Goal: Information Seeking & Learning: Learn about a topic

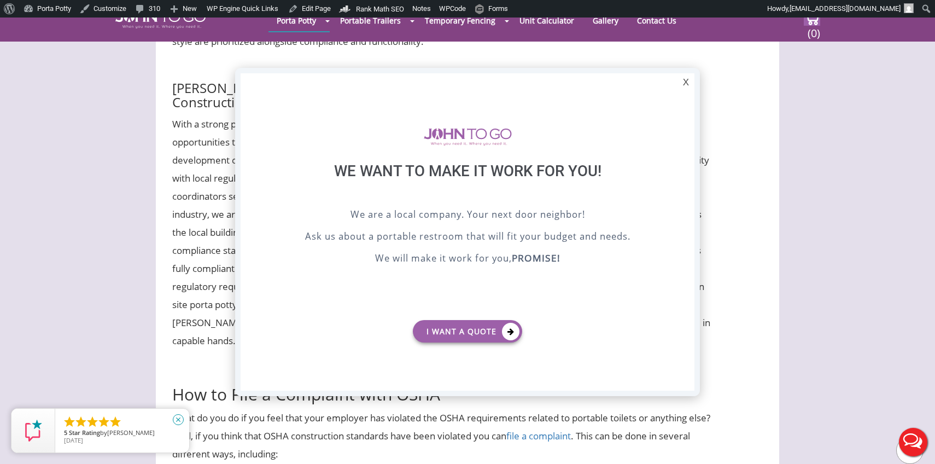
click at [179, 418] on icon "close" at bounding box center [178, 419] width 11 height 11
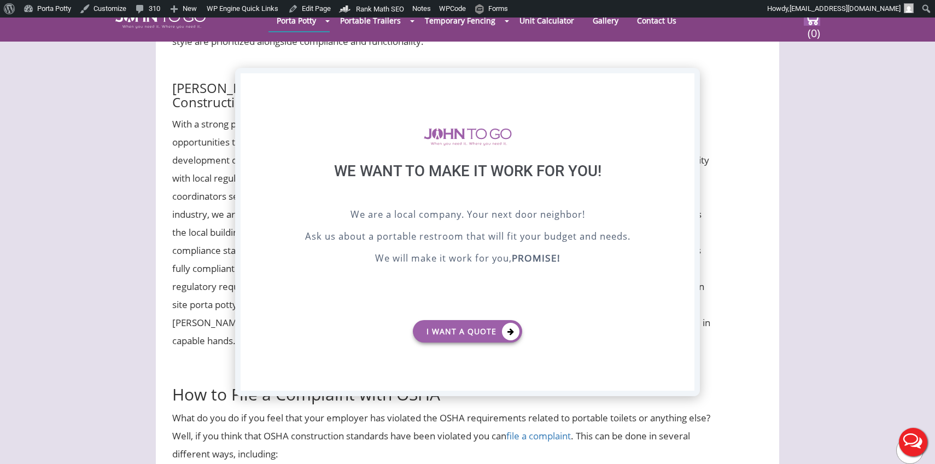
click at [684, 82] on div "X" at bounding box center [685, 82] width 17 height 19
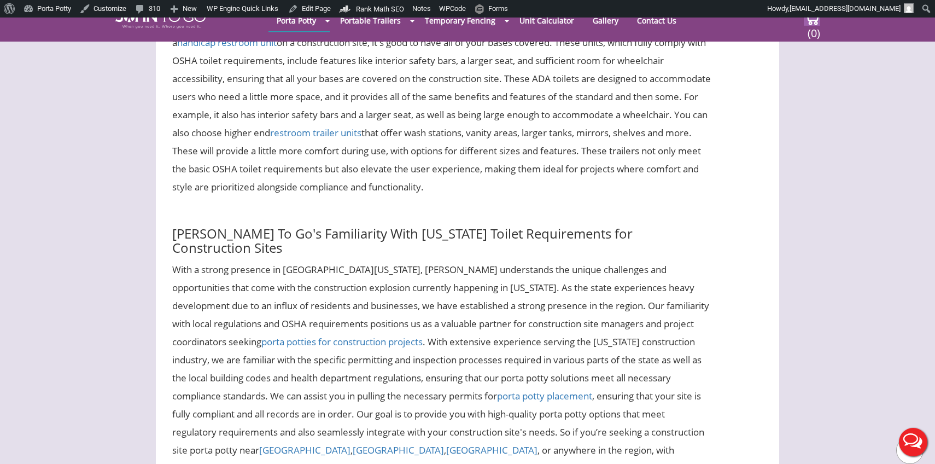
scroll to position [3988, 0]
copy div "OSHA Bathroom Requirements for Construction Standards"
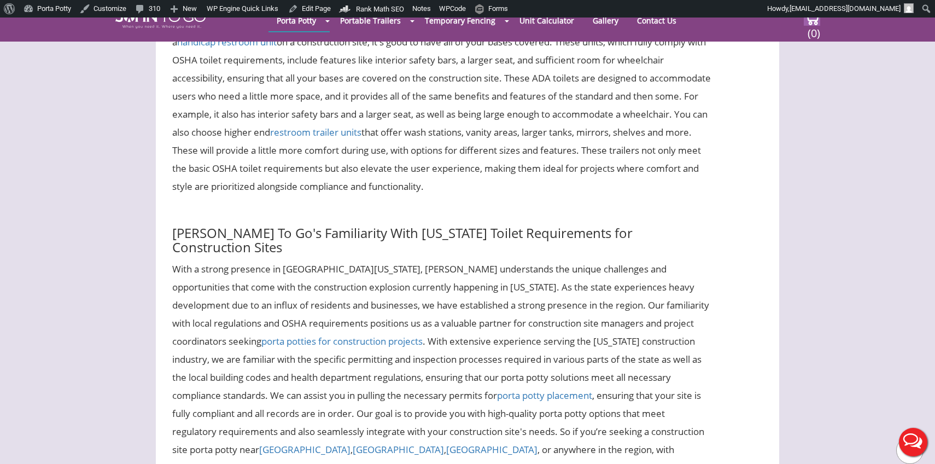
copy div "Among the myriad of regulations, OSHA construction standards stand out, especia…"
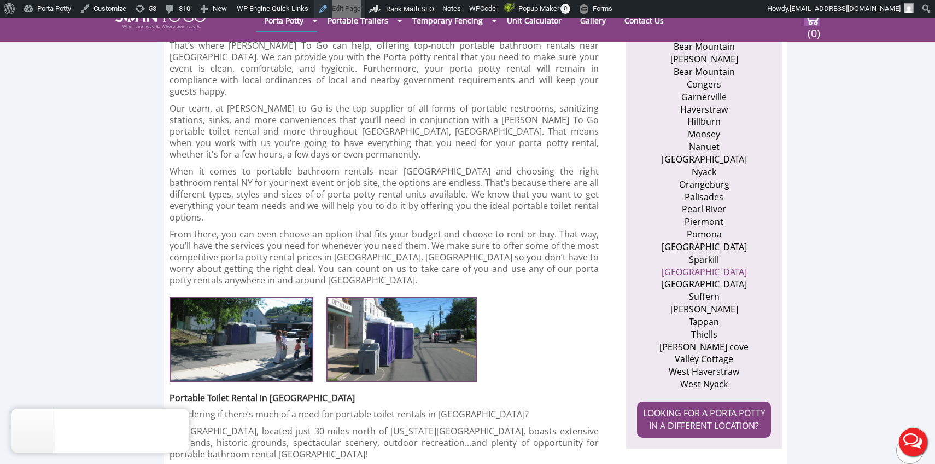
scroll to position [465, 0]
copy div "Porta Potty Rental near [GEOGRAPHIC_DATA] | [PERSON_NAME] To Go"
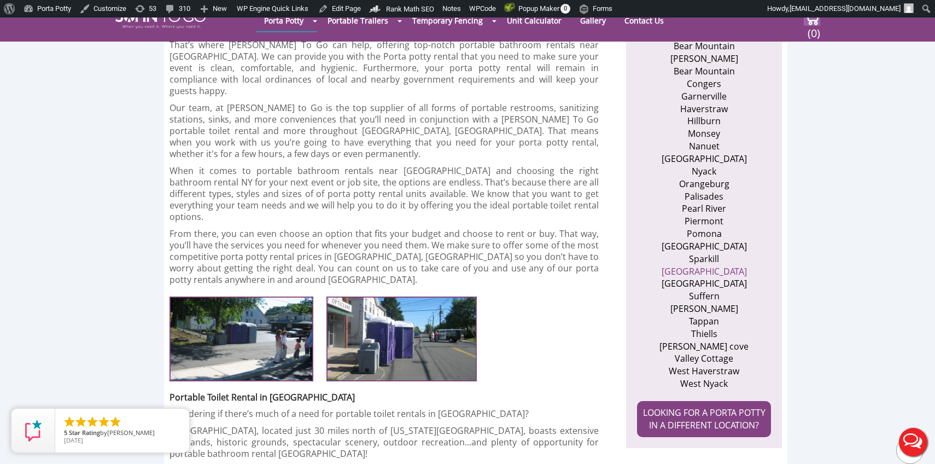
copy div "Explore John To Go portable toilet rentals near Rockland. Choose from a variety…"
click at [323, 222] on div at bounding box center [467, 20] width 935 height 935
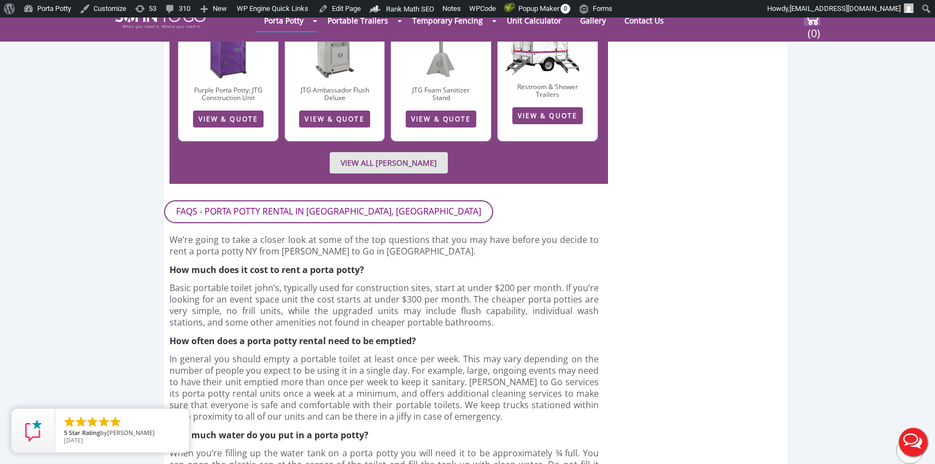
scroll to position [2361, 0]
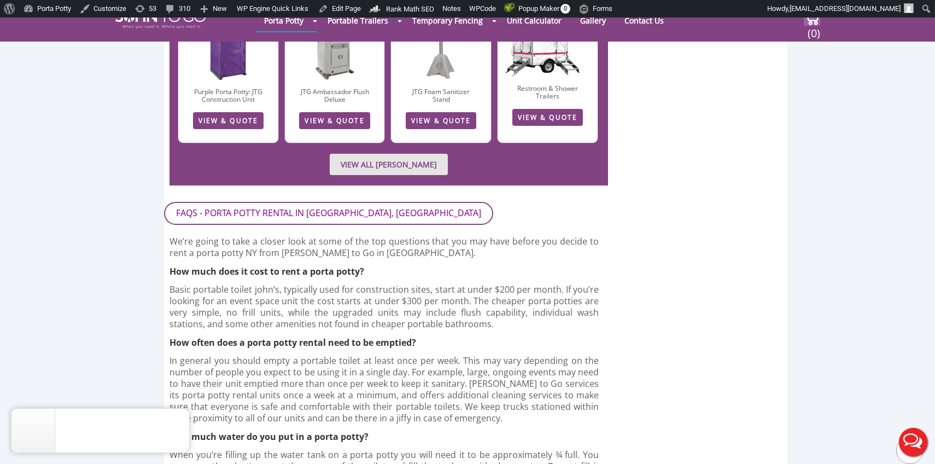
click at [297, 202] on h2 "FAQs - PORTA POTTY RENTAL IN [GEOGRAPHIC_DATA], [GEOGRAPHIC_DATA]" at bounding box center [328, 213] width 329 height 23
click at [381, 202] on h2 "FAQs - PORTA POTTY RENTAL IN [GEOGRAPHIC_DATA], [GEOGRAPHIC_DATA]" at bounding box center [328, 213] width 329 height 23
click at [324, 202] on h2 "FAQs - PORTA POTTY RENTAL IN [GEOGRAPHIC_DATA], [GEOGRAPHIC_DATA]" at bounding box center [328, 213] width 329 height 23
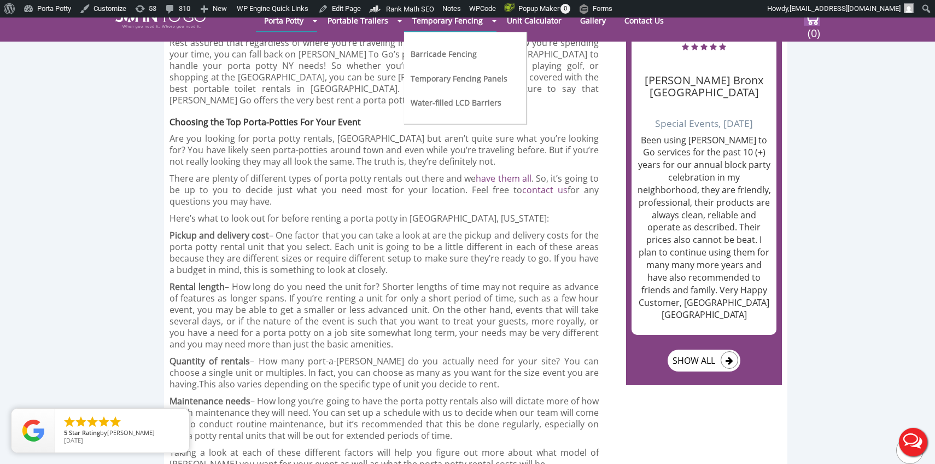
scroll to position [2941, 0]
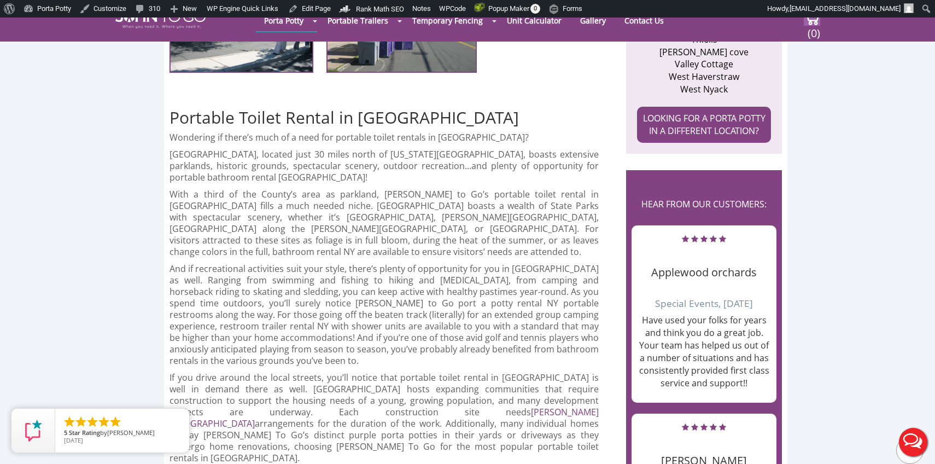
scroll to position [759, 0]
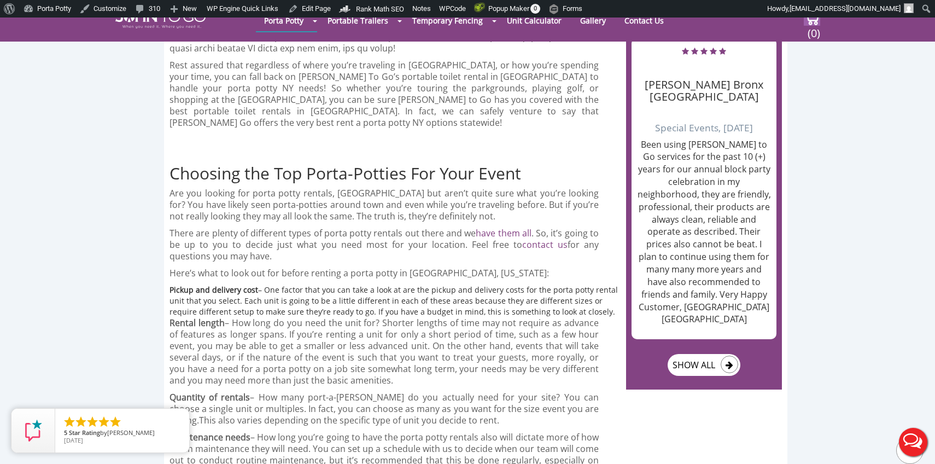
scroll to position [1322, 0]
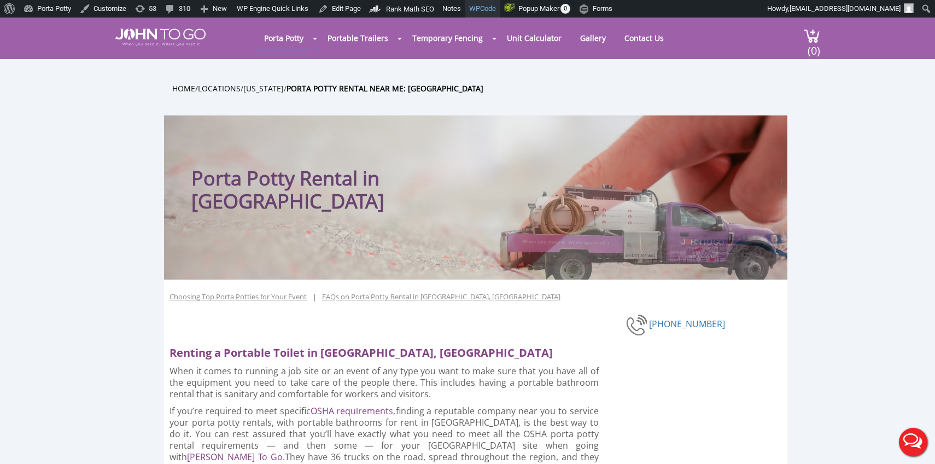
scroll to position [1346, 0]
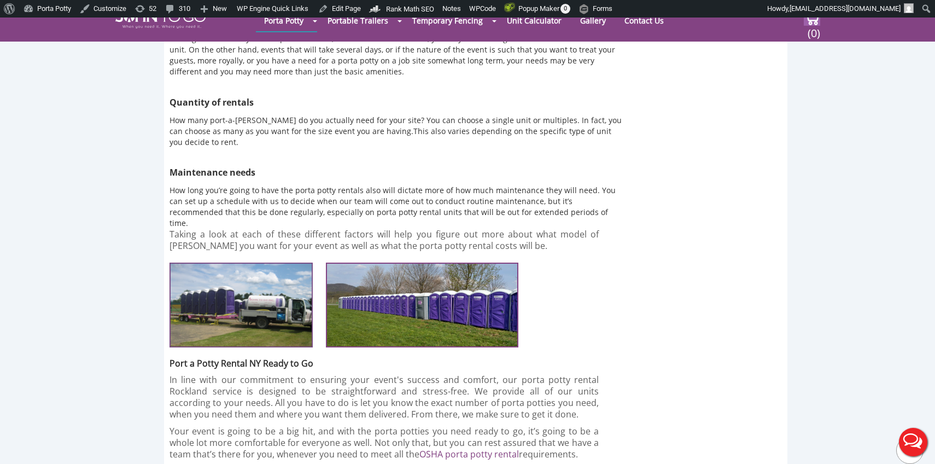
scroll to position [1346, 0]
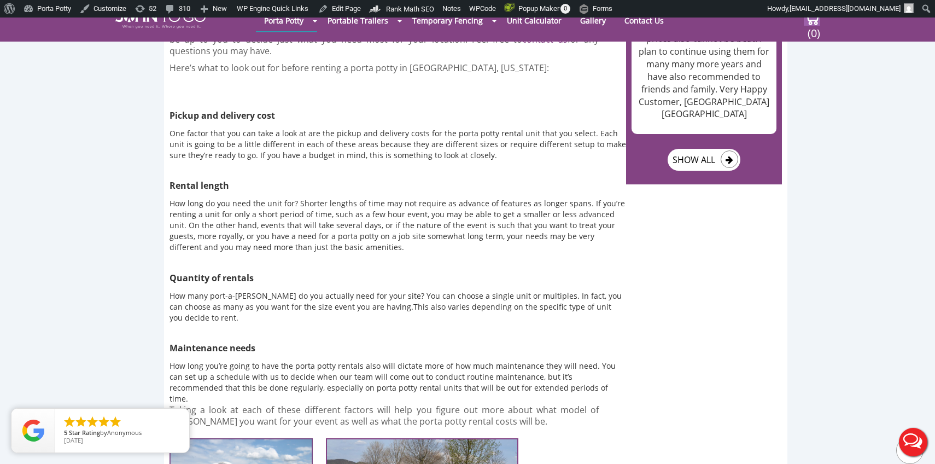
scroll to position [1529, 0]
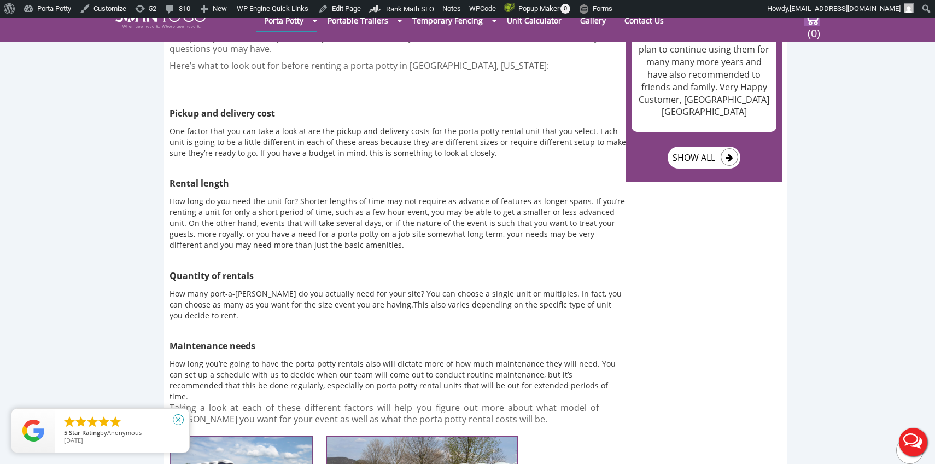
click at [179, 418] on icon "close" at bounding box center [178, 419] width 11 height 11
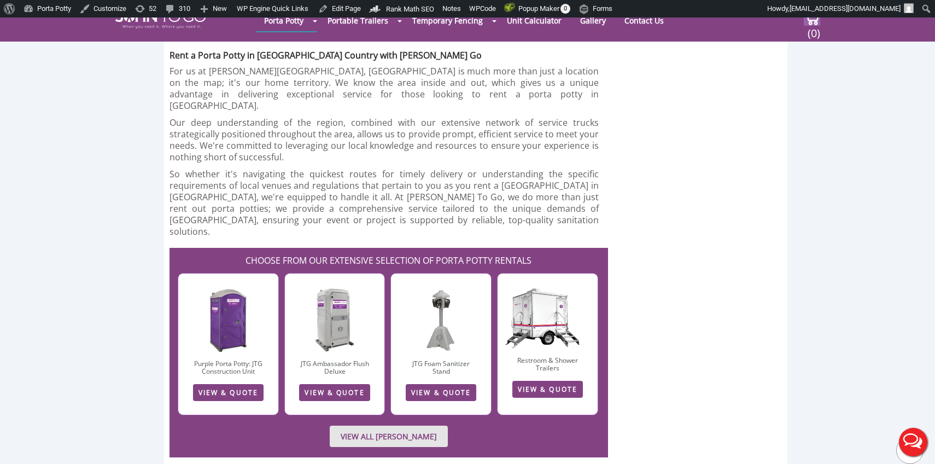
scroll to position [2325, 0]
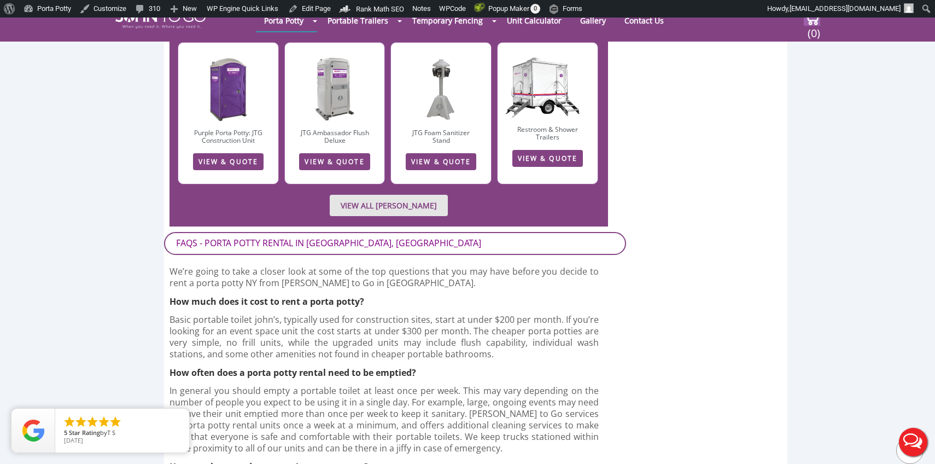
scroll to position [2608, 0]
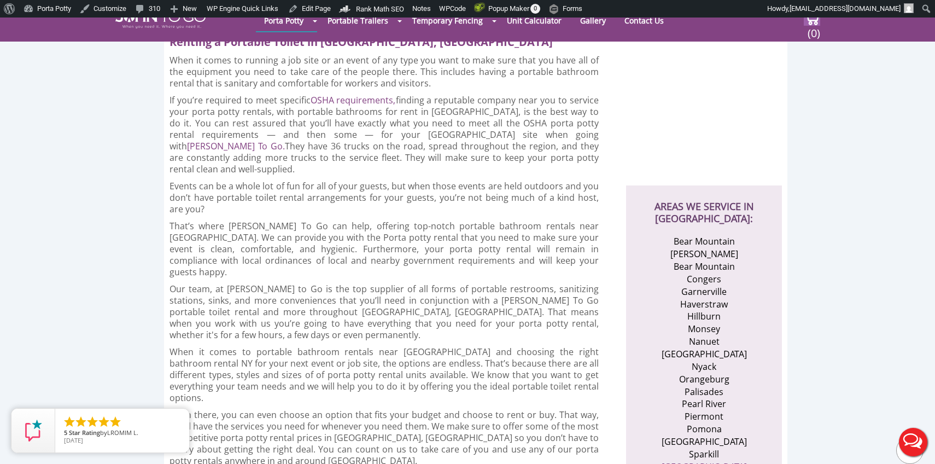
scroll to position [263, 0]
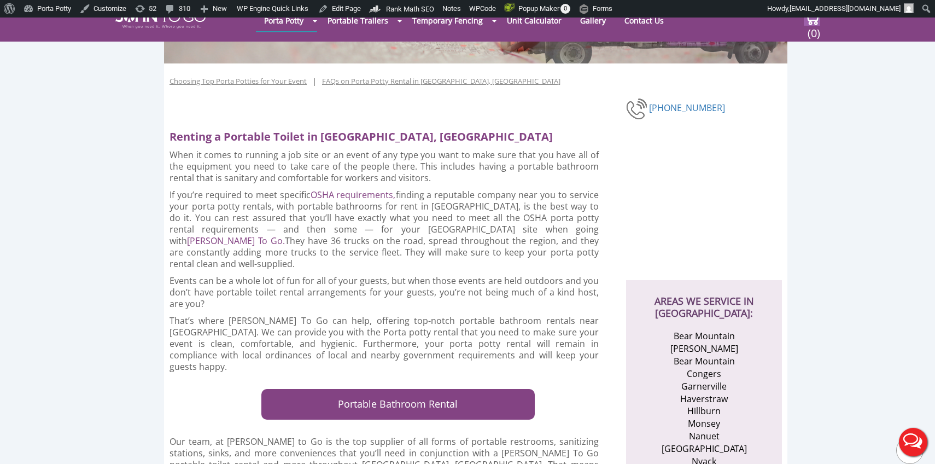
scroll to position [907, 0]
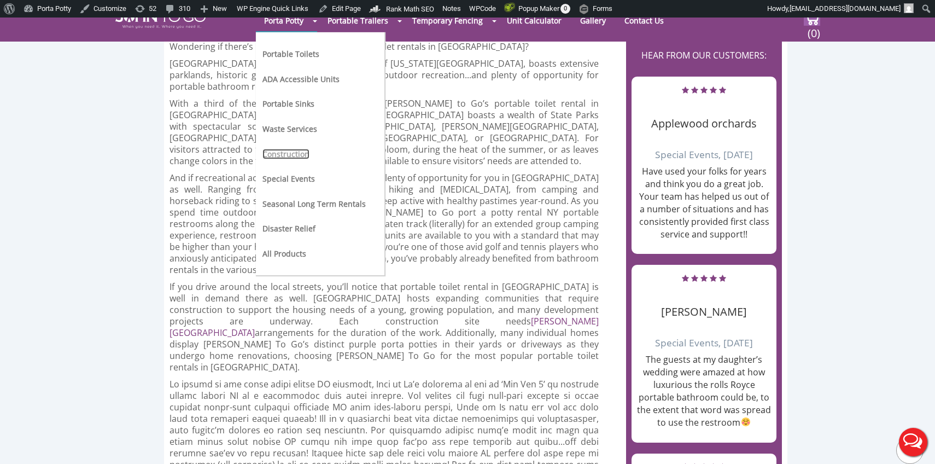
click at [290, 152] on link "Construction" at bounding box center [285, 154] width 47 height 10
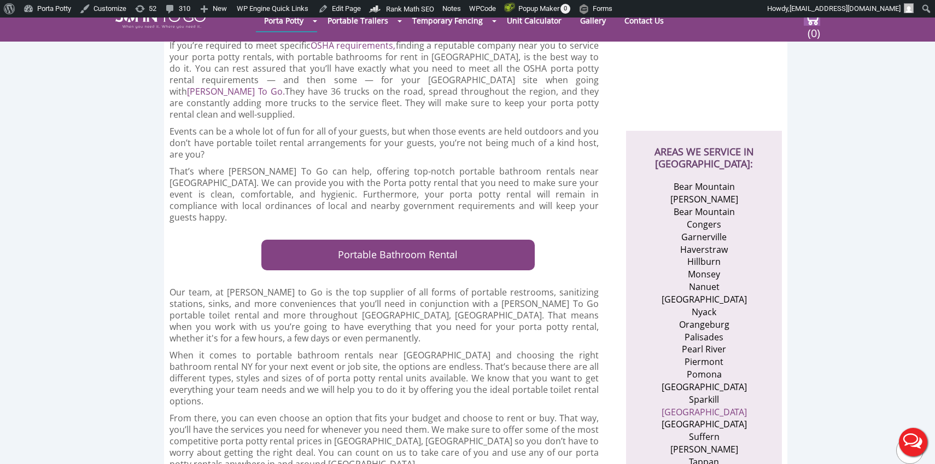
scroll to position [325, 0]
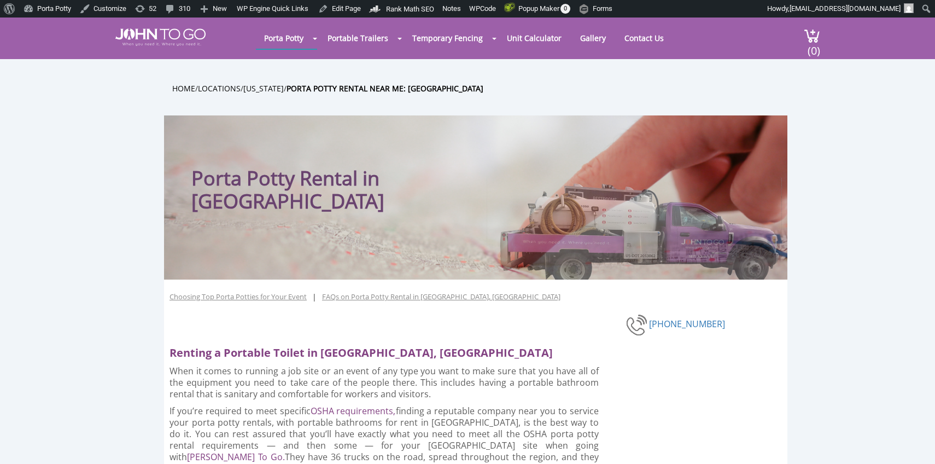
drag, startPoint x: 0, startPoint y: 0, endPoint x: 90, endPoint y: 265, distance: 279.5
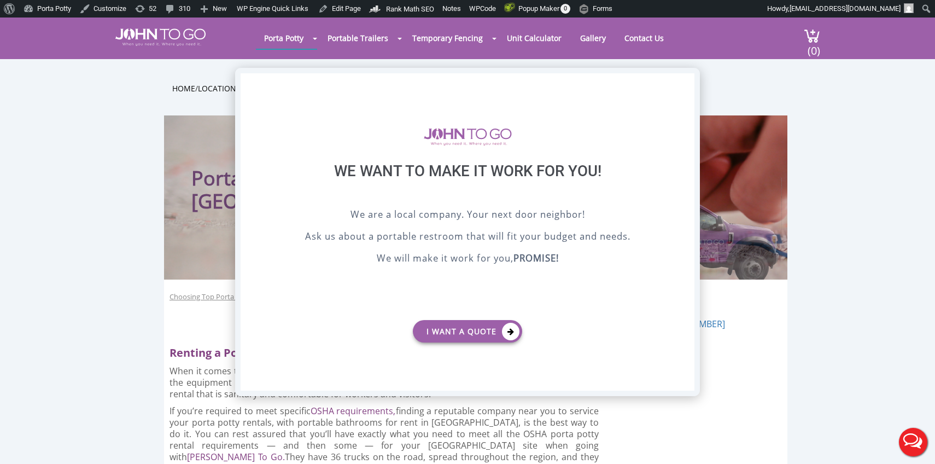
click at [686, 85] on div "X" at bounding box center [685, 82] width 17 height 19
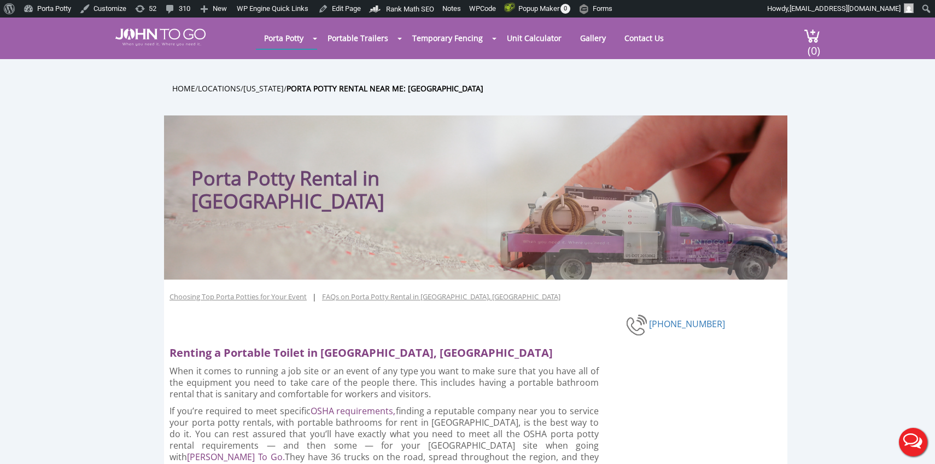
click at [418, 356] on h2 "Renting a Portable Toilet in [GEOGRAPHIC_DATA], [GEOGRAPHIC_DATA]" at bounding box center [388, 350] width 438 height 20
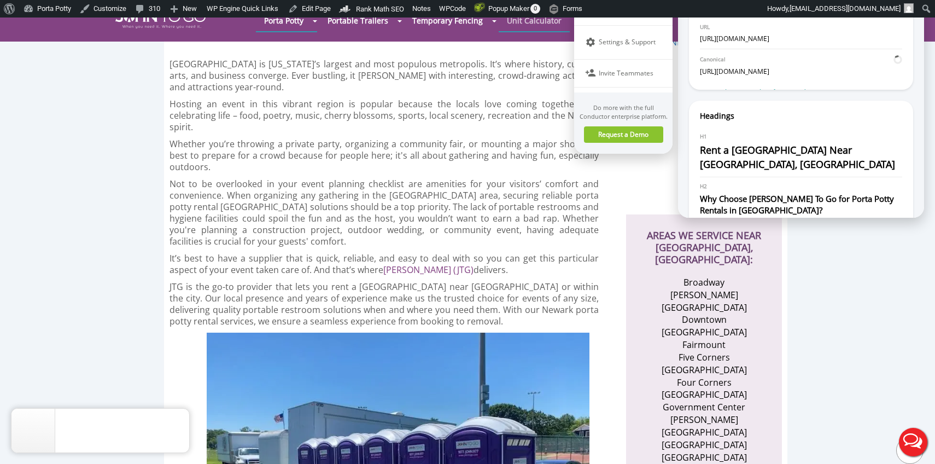
scroll to position [220, 0]
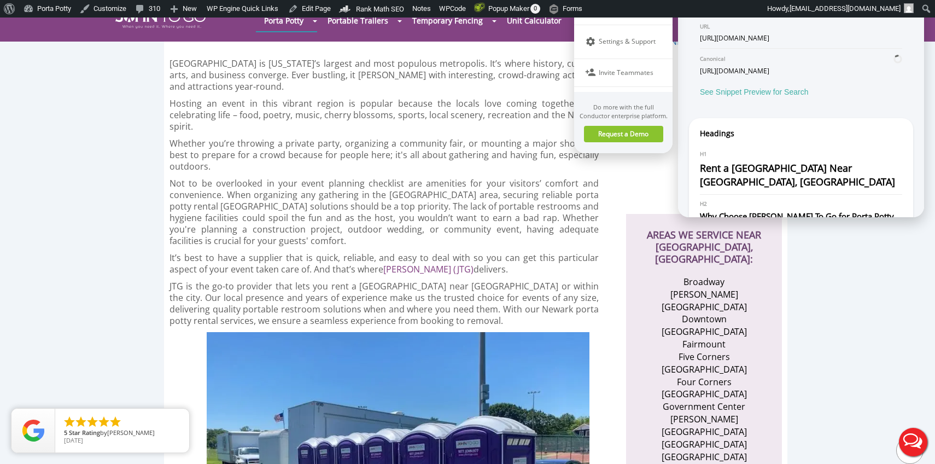
copy div "Rent a [GEOGRAPHIC_DATA] Near [GEOGRAPHIC_DATA], [GEOGRAPHIC_DATA] | [PERSON_NA…"
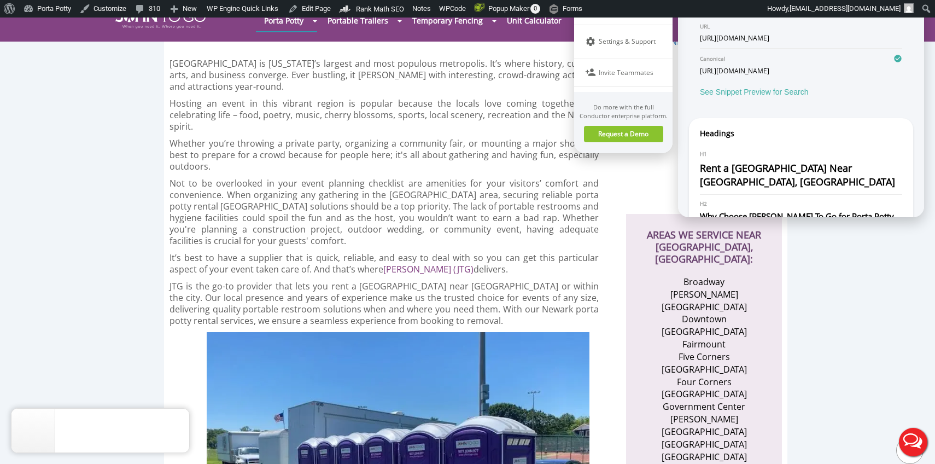
copy div "Rent top-quality porta potties near Newark, NJ with John To Go. Choose from a v…"
click at [406, 193] on div at bounding box center [467, 264] width 935 height 935
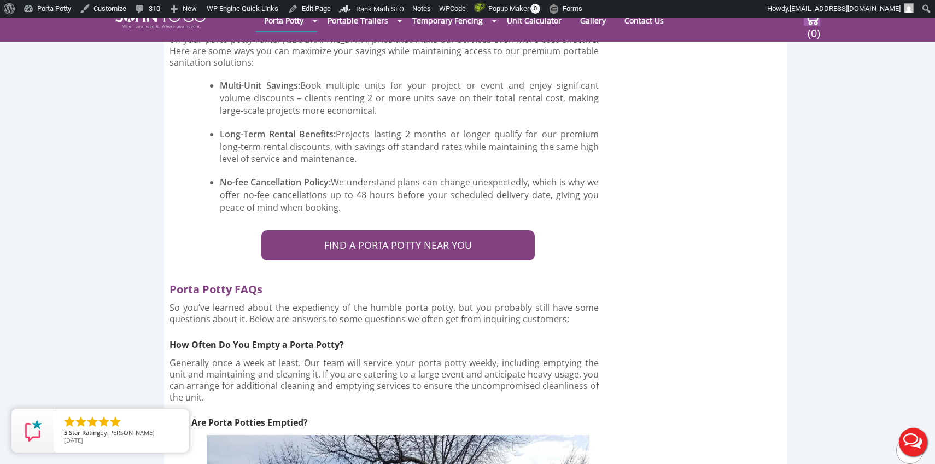
scroll to position [3523, 0]
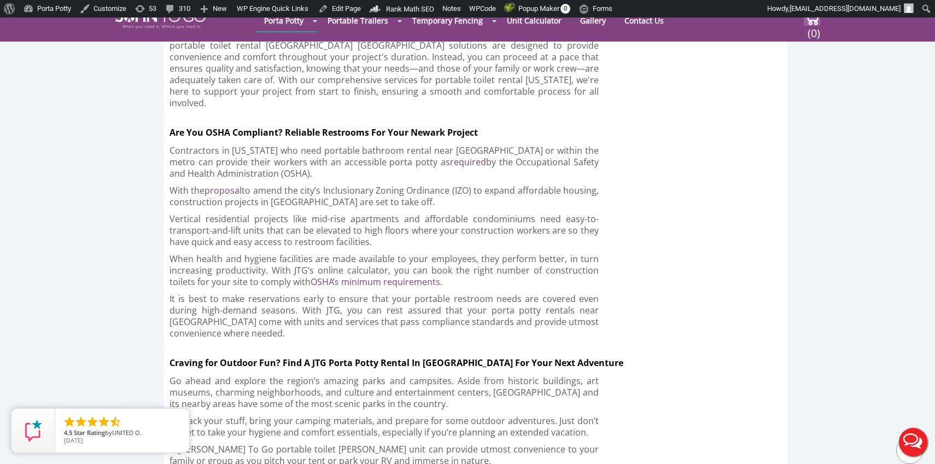
scroll to position [2261, 0]
click at [226, 185] on link "proposal" at bounding box center [222, 191] width 37 height 12
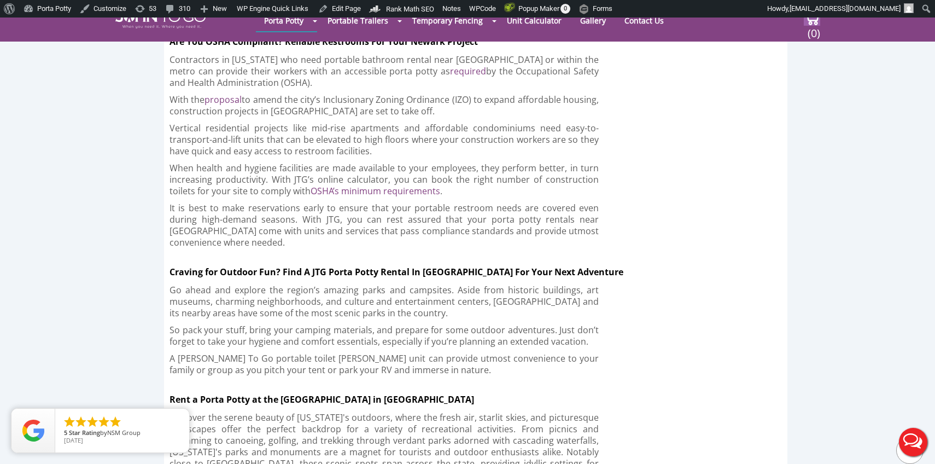
scroll to position [2355, 0]
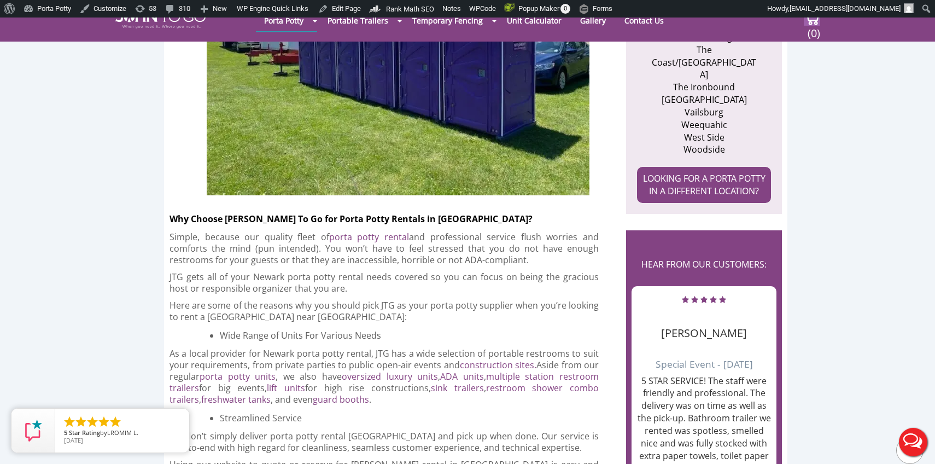
scroll to position [700, 0]
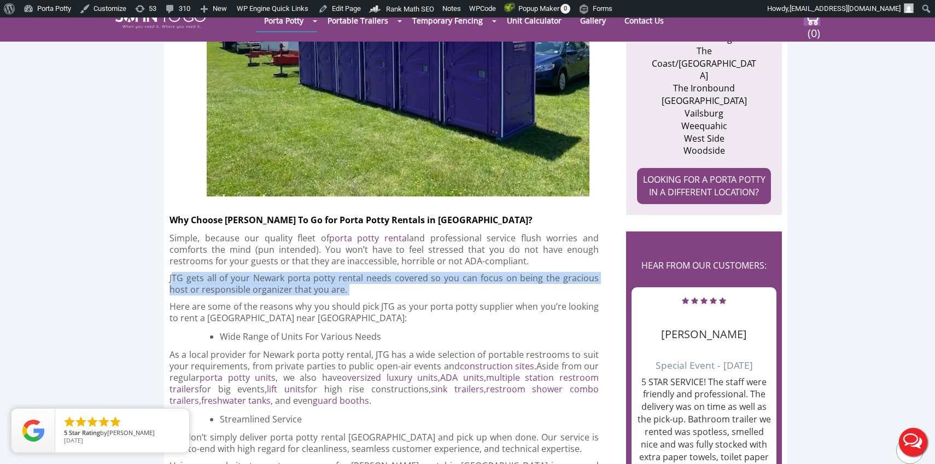
drag, startPoint x: 171, startPoint y: 265, endPoint x: 363, endPoint y: 283, distance: 192.7
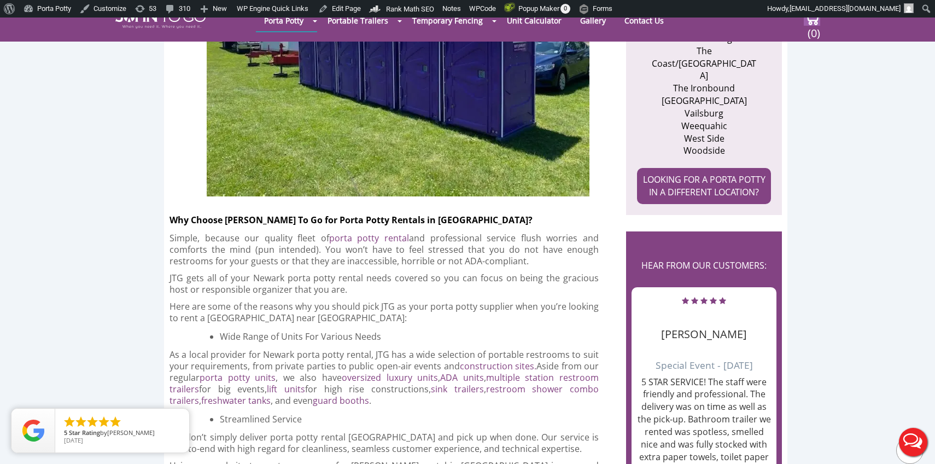
click at [276, 272] on p "JTG gets all of your Newark porta potty rental needs covered so you can focus o…" at bounding box center [383, 283] width 429 height 23
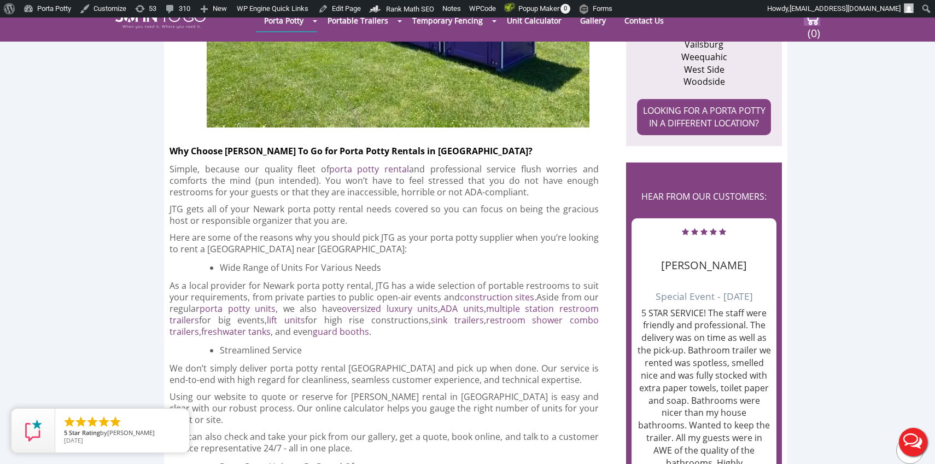
scroll to position [770, 0]
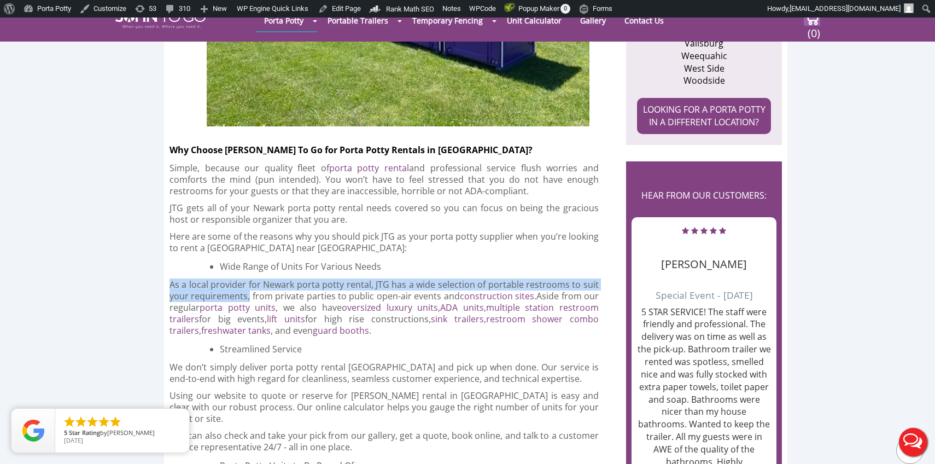
drag, startPoint x: 171, startPoint y: 271, endPoint x: 248, endPoint y: 285, distance: 78.3
click at [248, 285] on p "As a local provider for Newark porta potty rental, JTG has a wide selection of …" at bounding box center [383, 307] width 429 height 57
copy p "As a local provider for Newark porta potty rental, JTG has a wide selection of …"
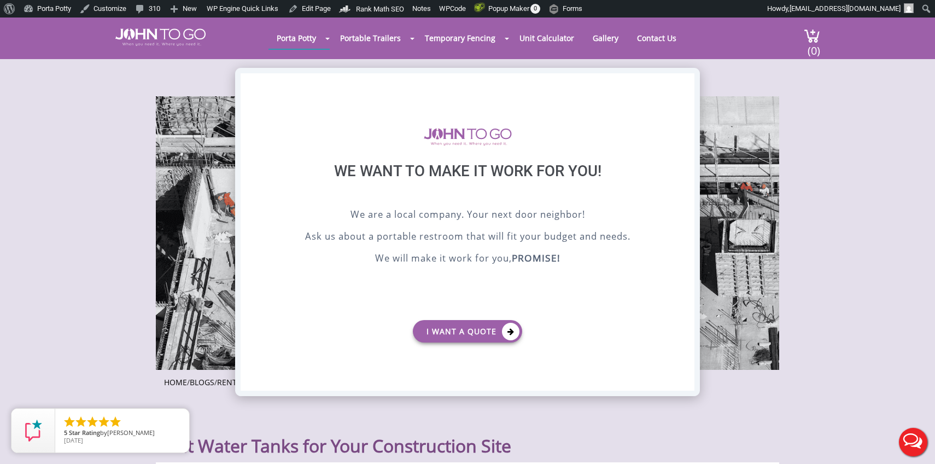
click at [687, 80] on div "X" at bounding box center [685, 82] width 17 height 19
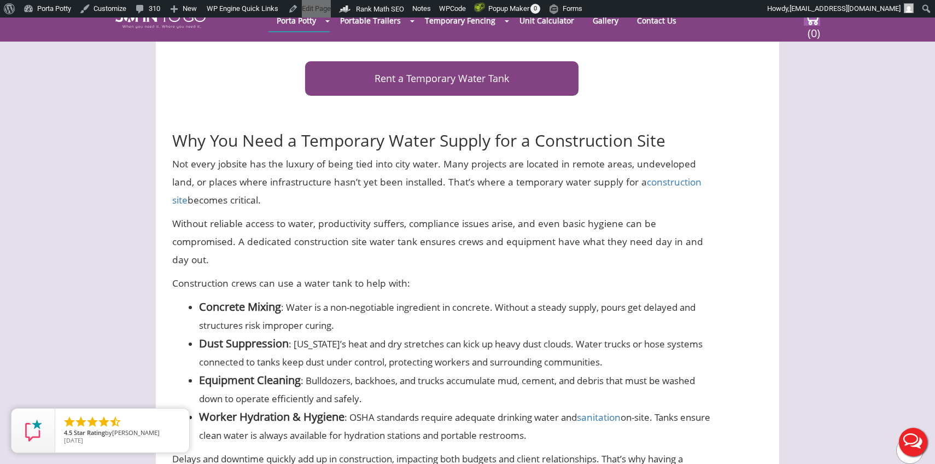
scroll to position [1295, 0]
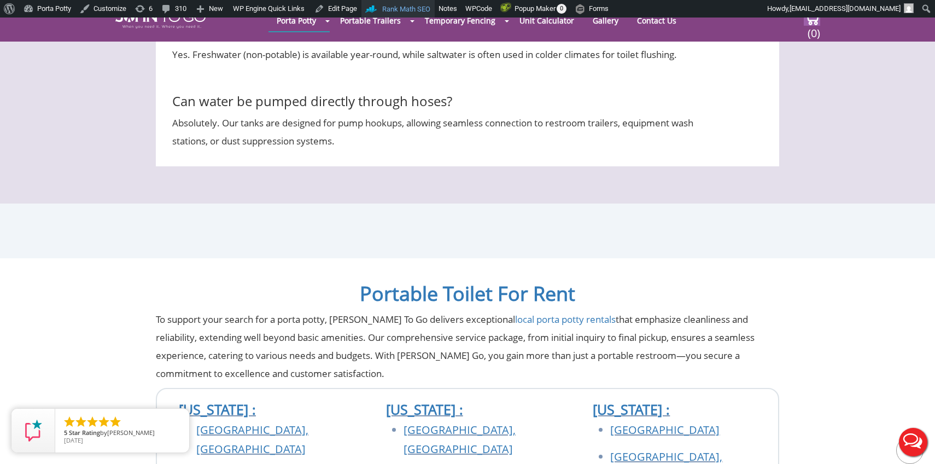
scroll to position [2961, 0]
